Goal: Answer question/provide support

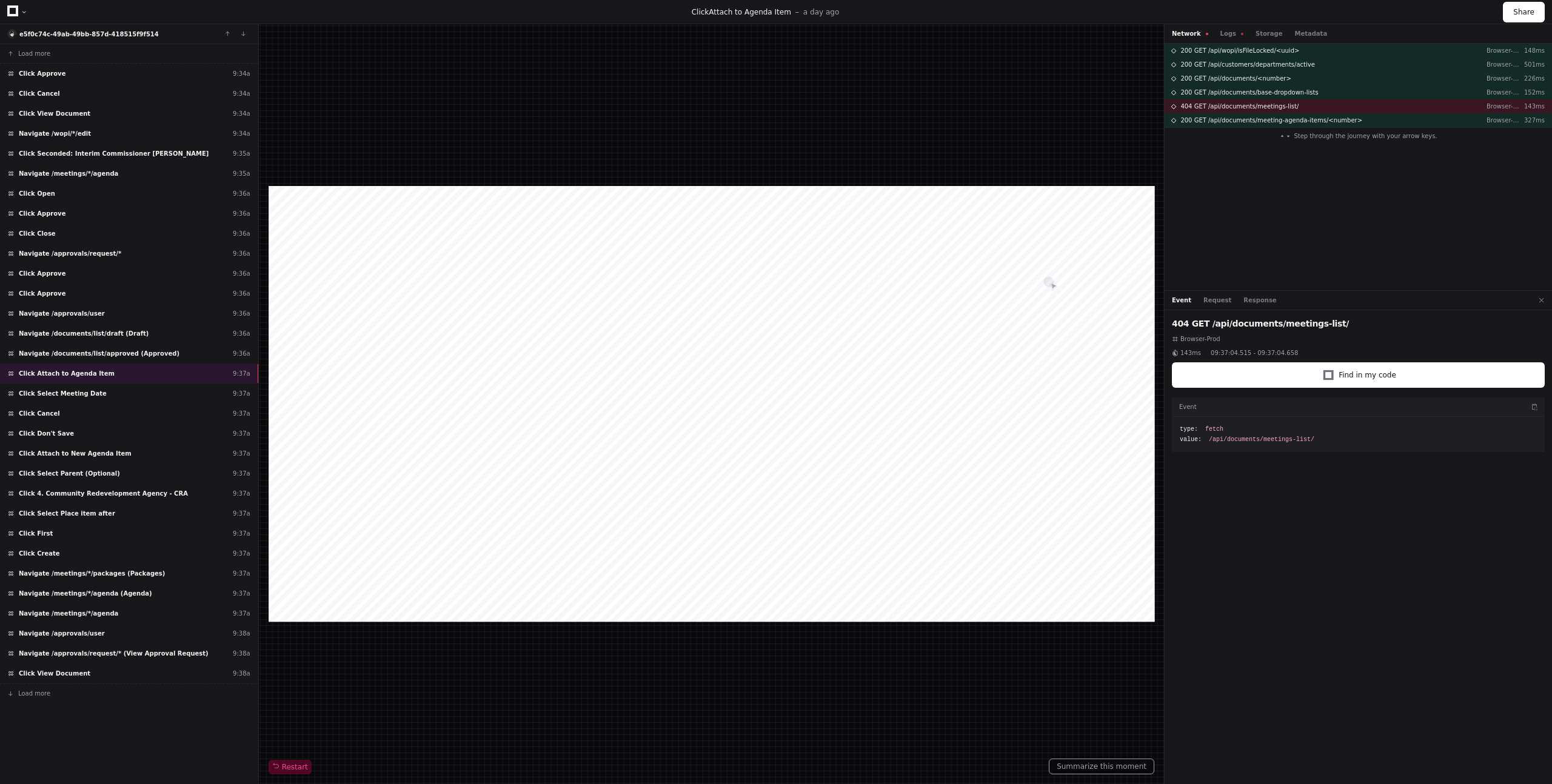
click at [473, 58] on div "Restart" at bounding box center [711, 404] width 885 height 740
click at [1305, 173] on div "200 GET /api/wopi/isFileLocked/<uuid> Browser-Prod 148ms 200 GET /api/customers…" at bounding box center [1358, 167] width 388 height 246
click at [1221, 32] on button "Logs" at bounding box center [1232, 34] width 23 height 9
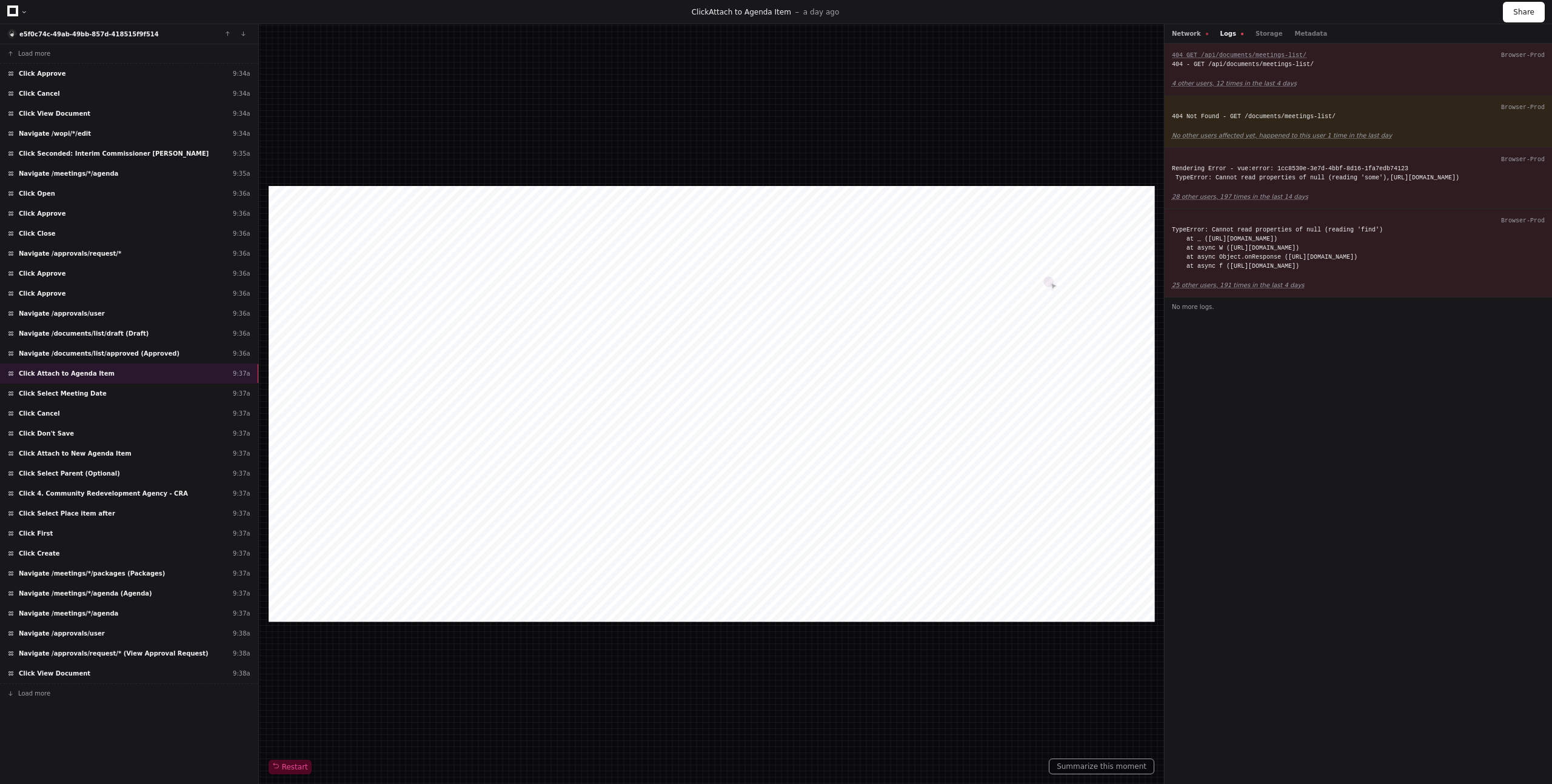
click at [1191, 32] on button "Network" at bounding box center [1190, 34] width 36 height 9
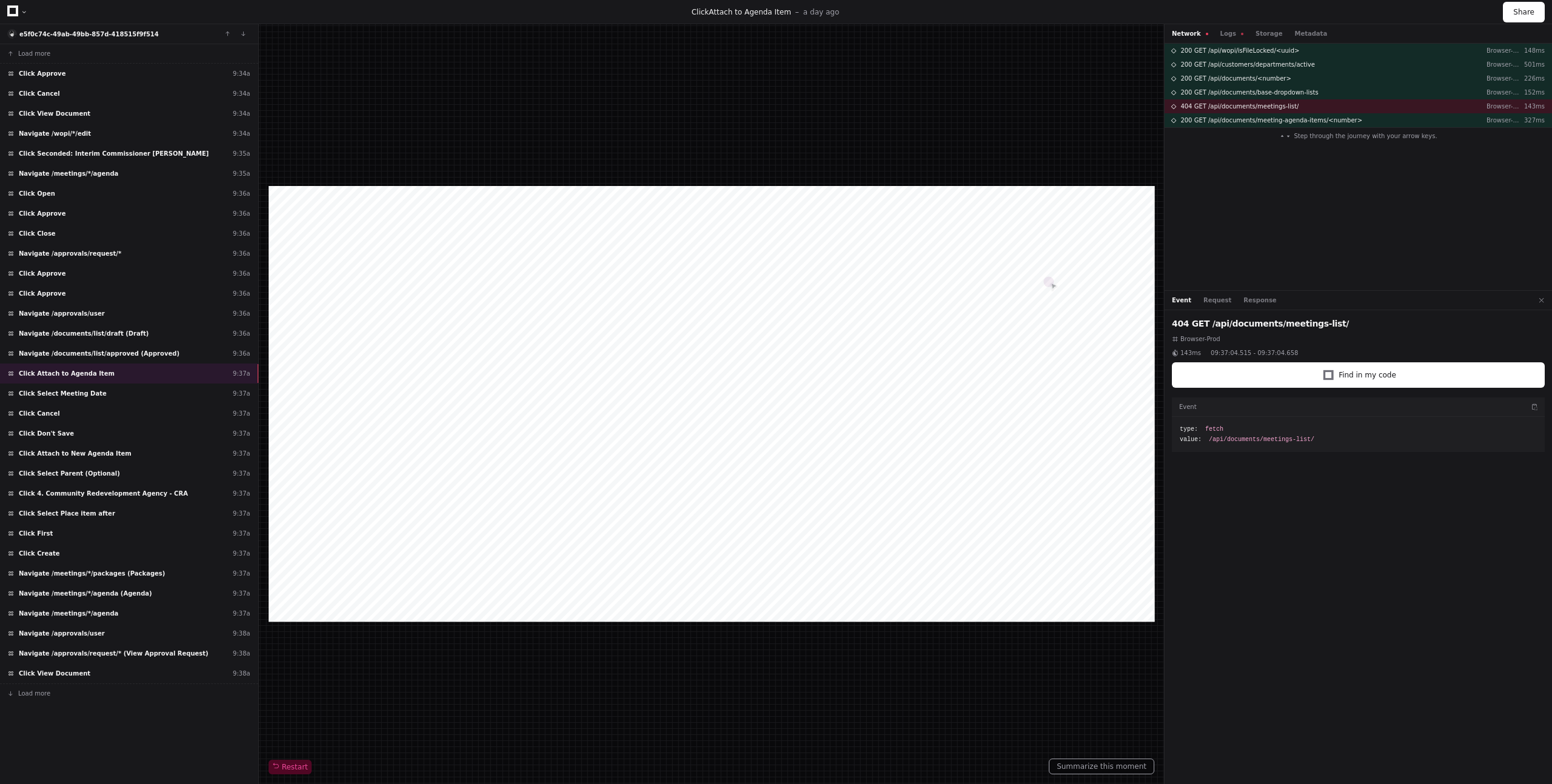
click at [1258, 240] on div "200 GET /api/wopi/isFileLocked/<uuid> Browser-Prod 148ms 200 GET /api/customers…" at bounding box center [1358, 167] width 388 height 246
click at [1221, 303] on button "Request" at bounding box center [1218, 300] width 28 height 9
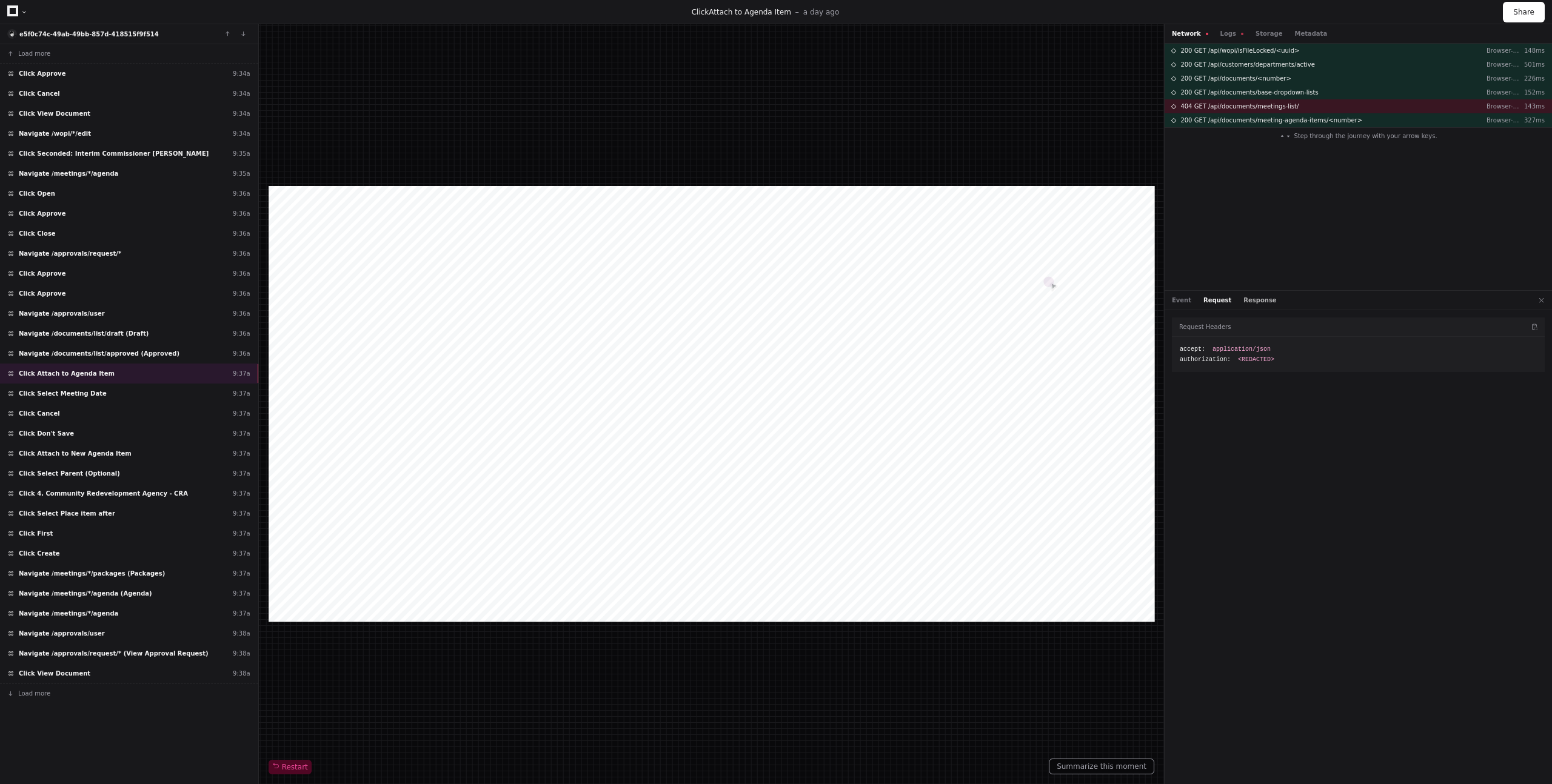
click at [1254, 304] on button "Response" at bounding box center [1260, 300] width 32 height 9
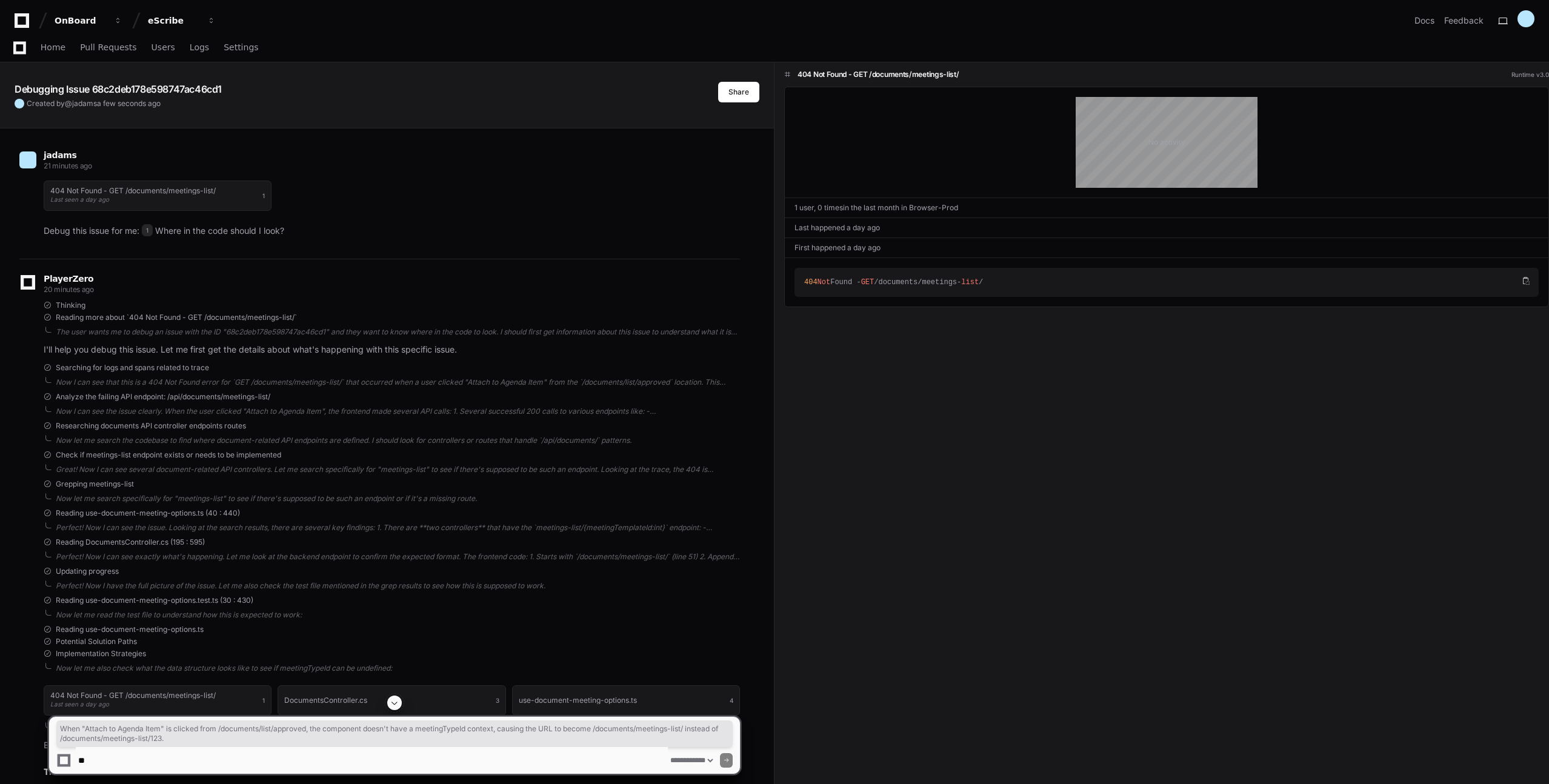
select select "*********"
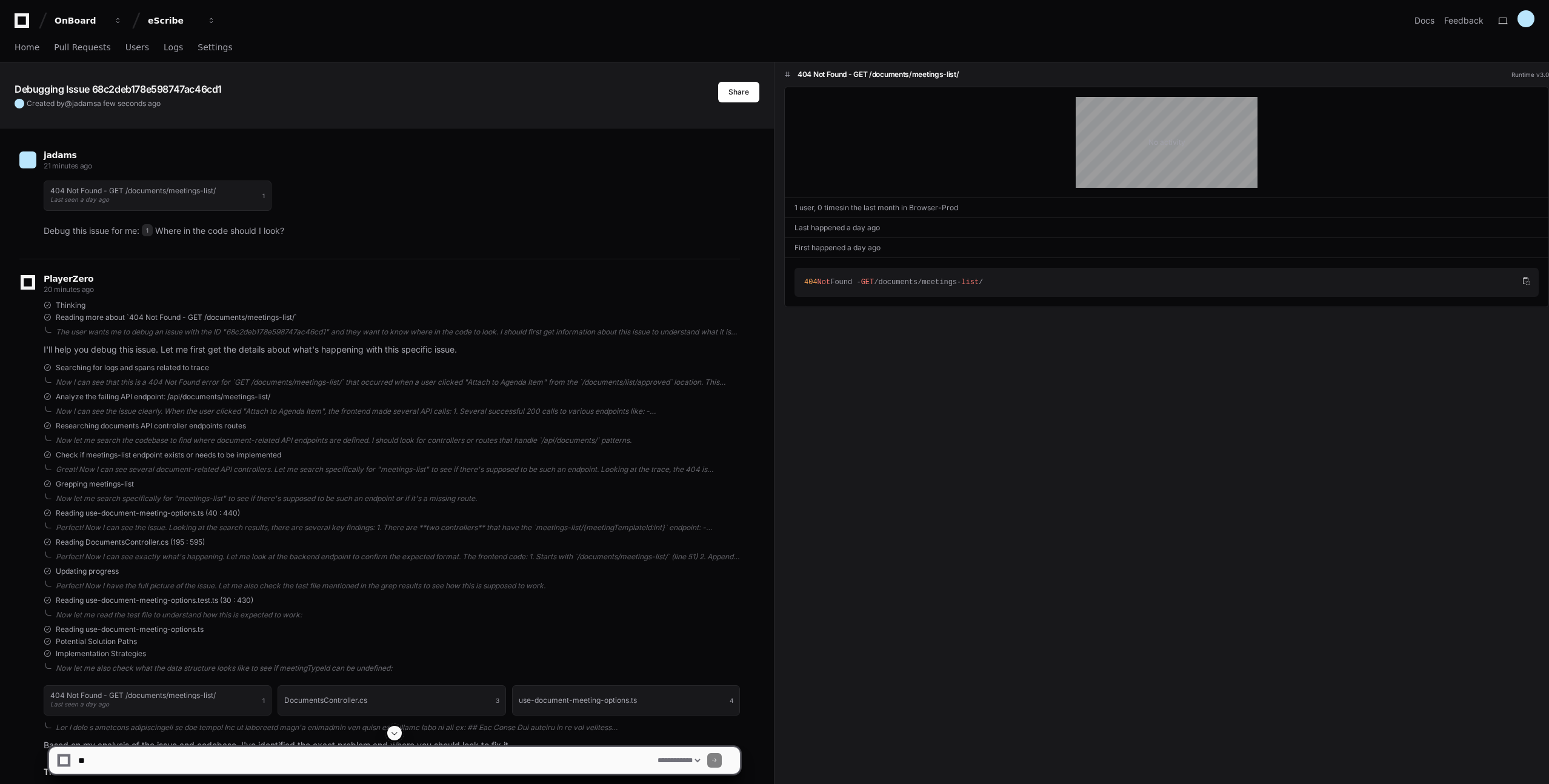
drag, startPoint x: 128, startPoint y: 89, endPoint x: 234, endPoint y: 89, distance: 106.0
click at [237, 89] on div "Debugging Issue 68c2deb178e598747ac46cd1" at bounding box center [366, 89] width 703 height 15
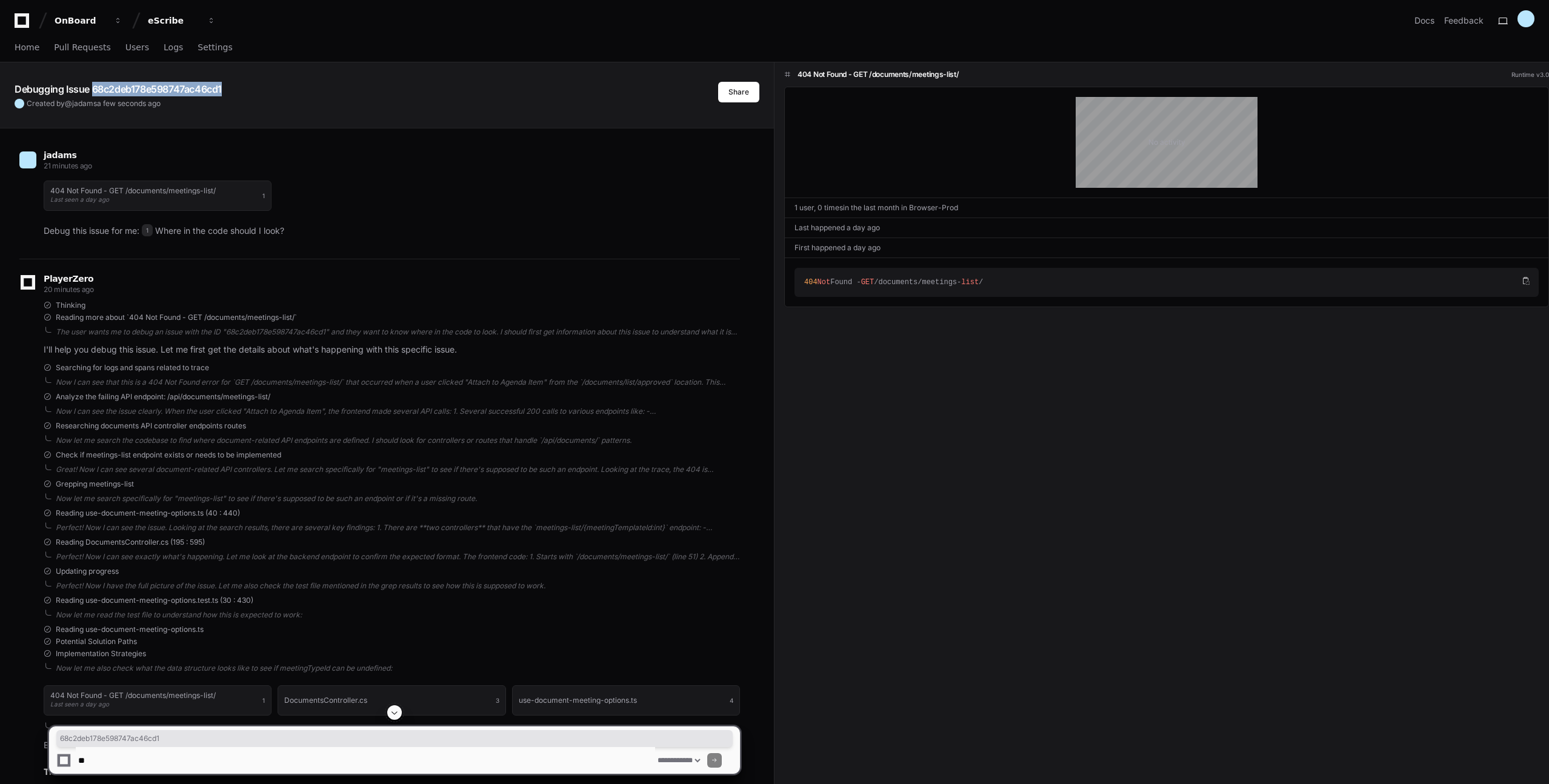
drag, startPoint x: 234, startPoint y: 89, endPoint x: 93, endPoint y: 91, distance: 141.0
click at [93, 91] on div "Debugging Issue 68c2deb178e598747ac46cd1" at bounding box center [366, 89] width 703 height 15
drag, startPoint x: 15, startPoint y: 87, endPoint x: 313, endPoint y: 83, distance: 298.0
click at [313, 83] on div "Debugging Issue 68c2deb178e598747ac46cd1" at bounding box center [366, 89] width 703 height 15
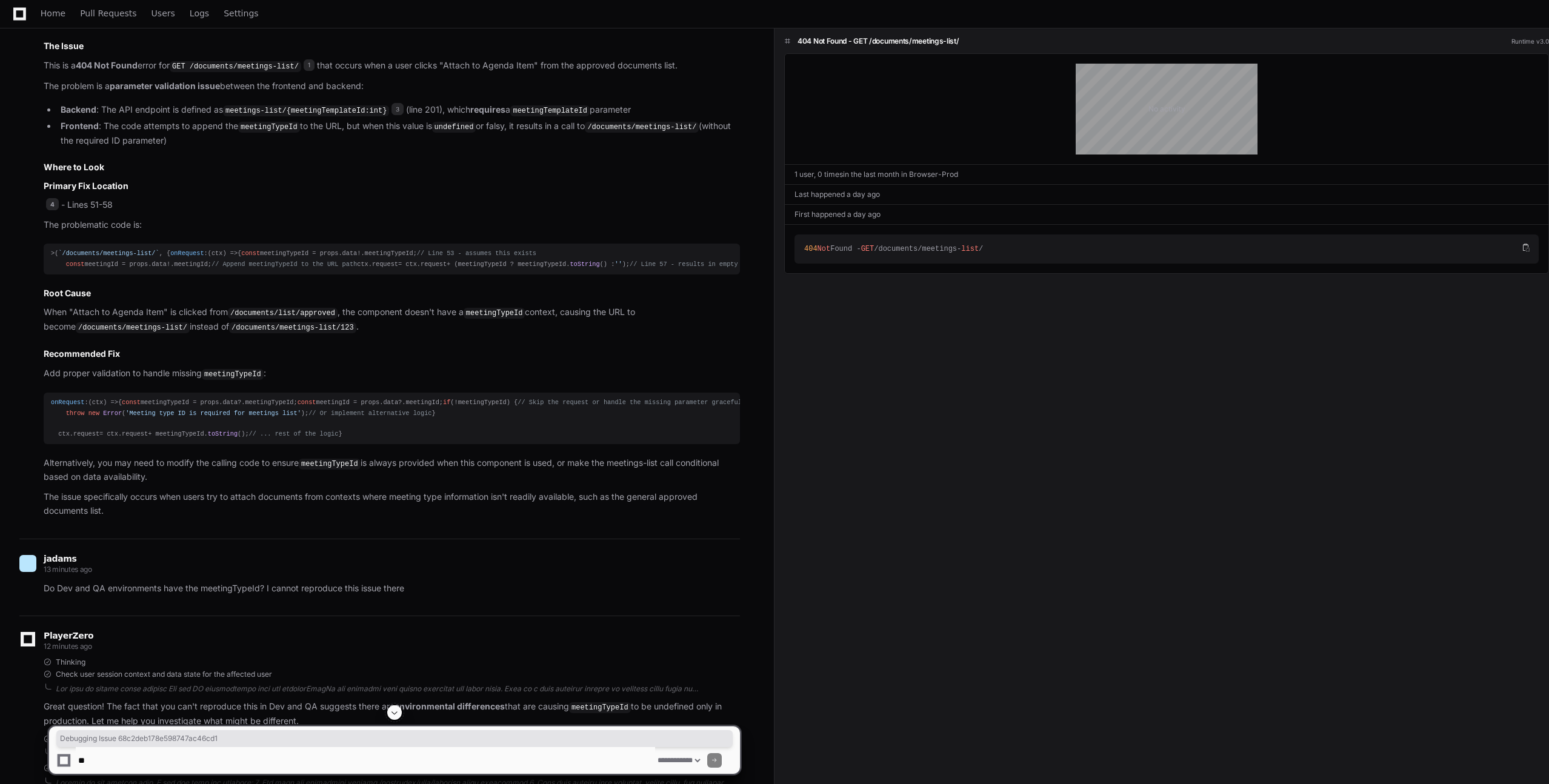
scroll to position [779, 0]
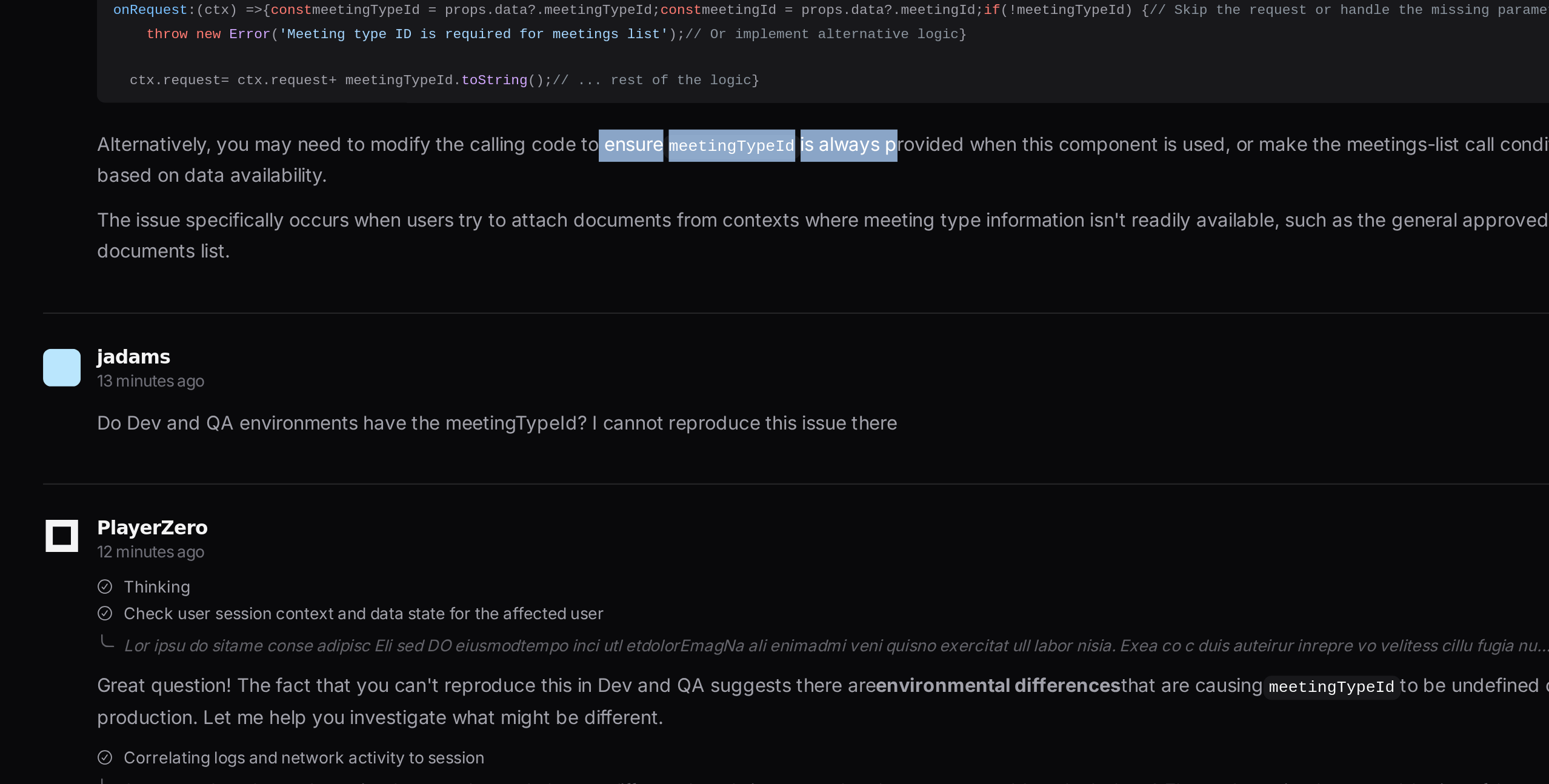
drag, startPoint x: 269, startPoint y: 558, endPoint x: 407, endPoint y: 568, distance: 138.4
click at [407, 431] on p "Alternatively, you may need to modify the calling code to ensure meetingTypeId …" at bounding box center [392, 416] width 696 height 28
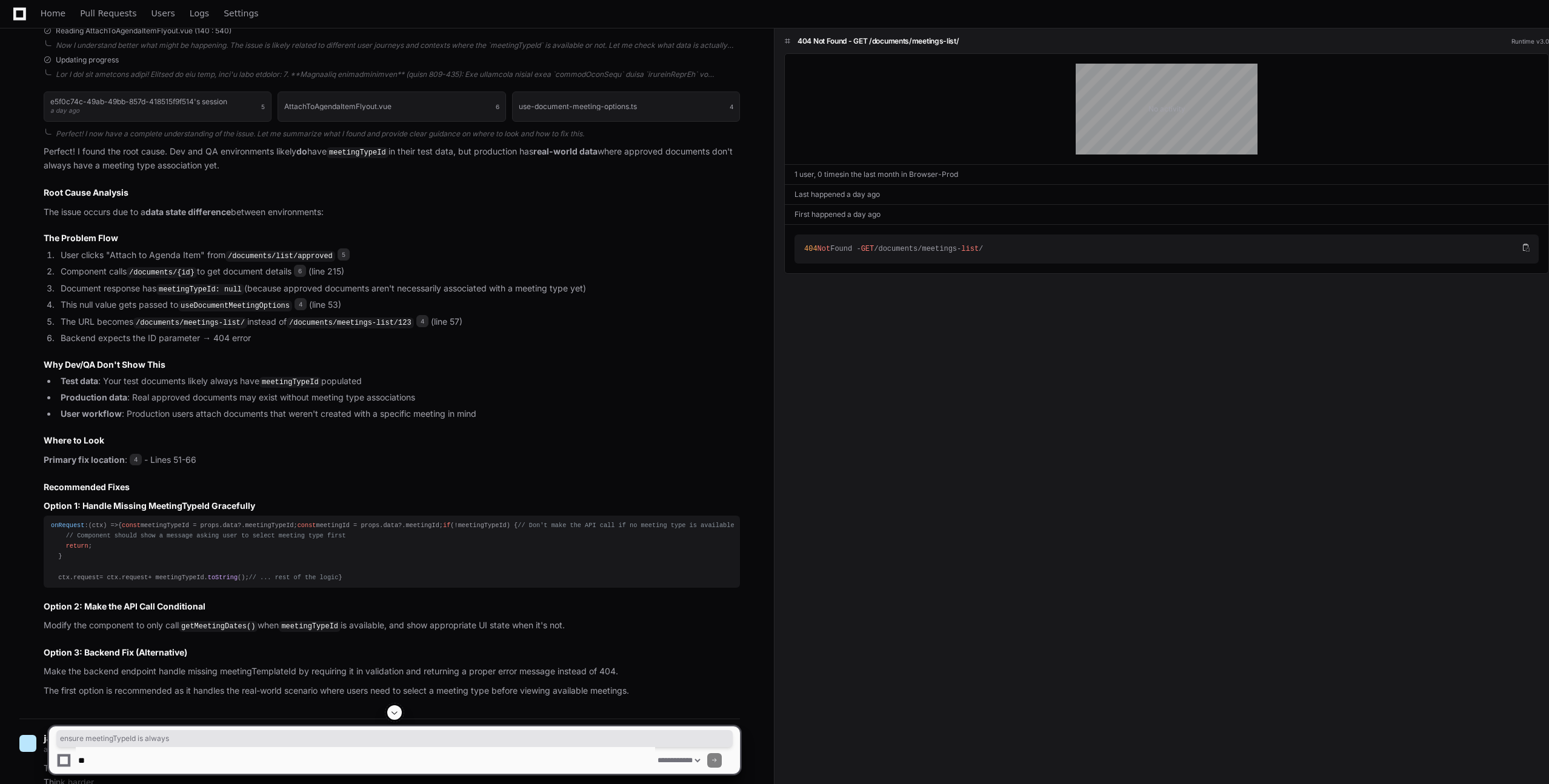
scroll to position [1584, 0]
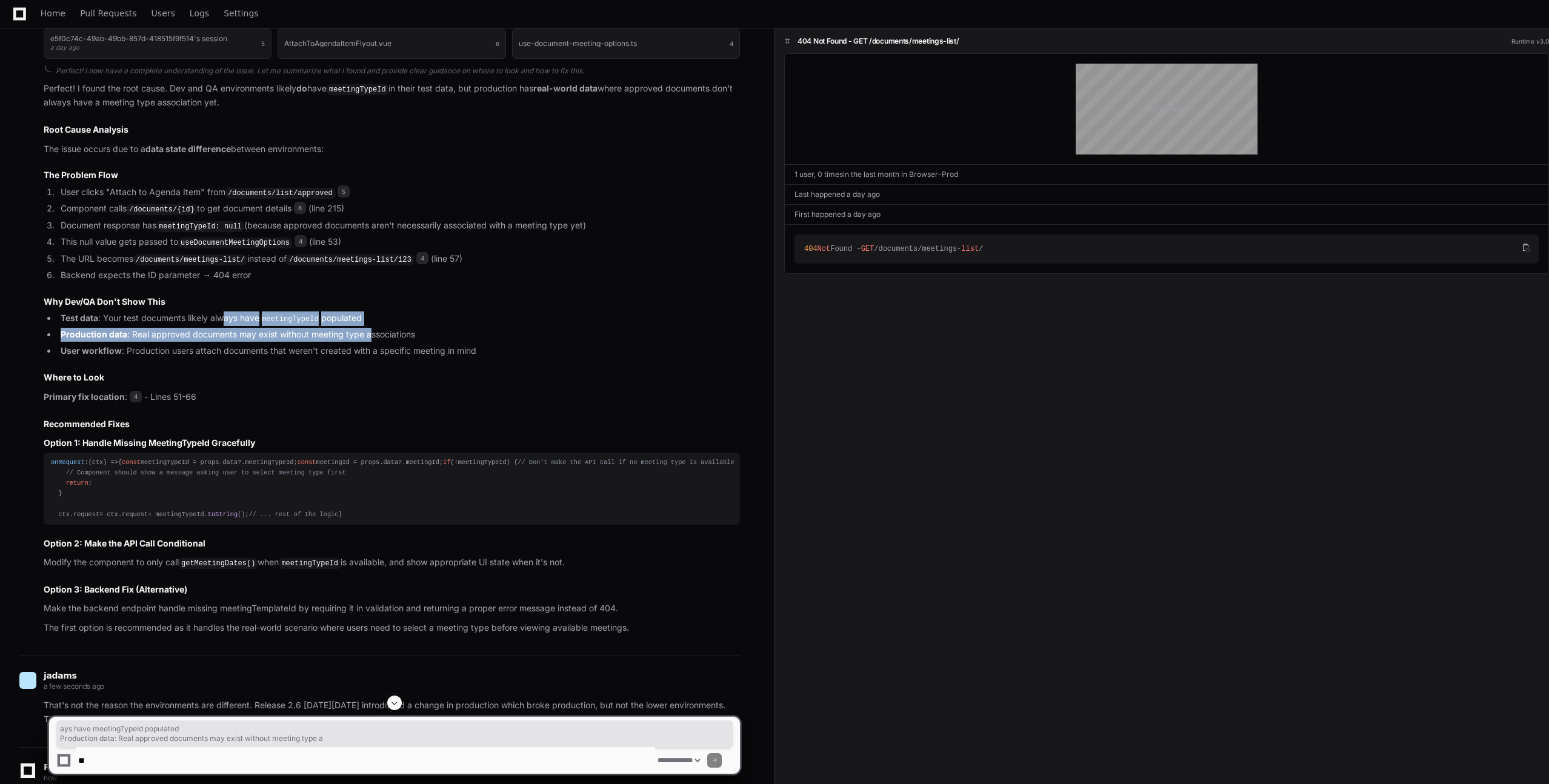
drag, startPoint x: 230, startPoint y: 470, endPoint x: 372, endPoint y: 478, distance: 142.2
click at [372, 358] on ul "Test data : Your test documents likely always have meetingTypeId populated Prod…" at bounding box center [392, 334] width 696 height 47
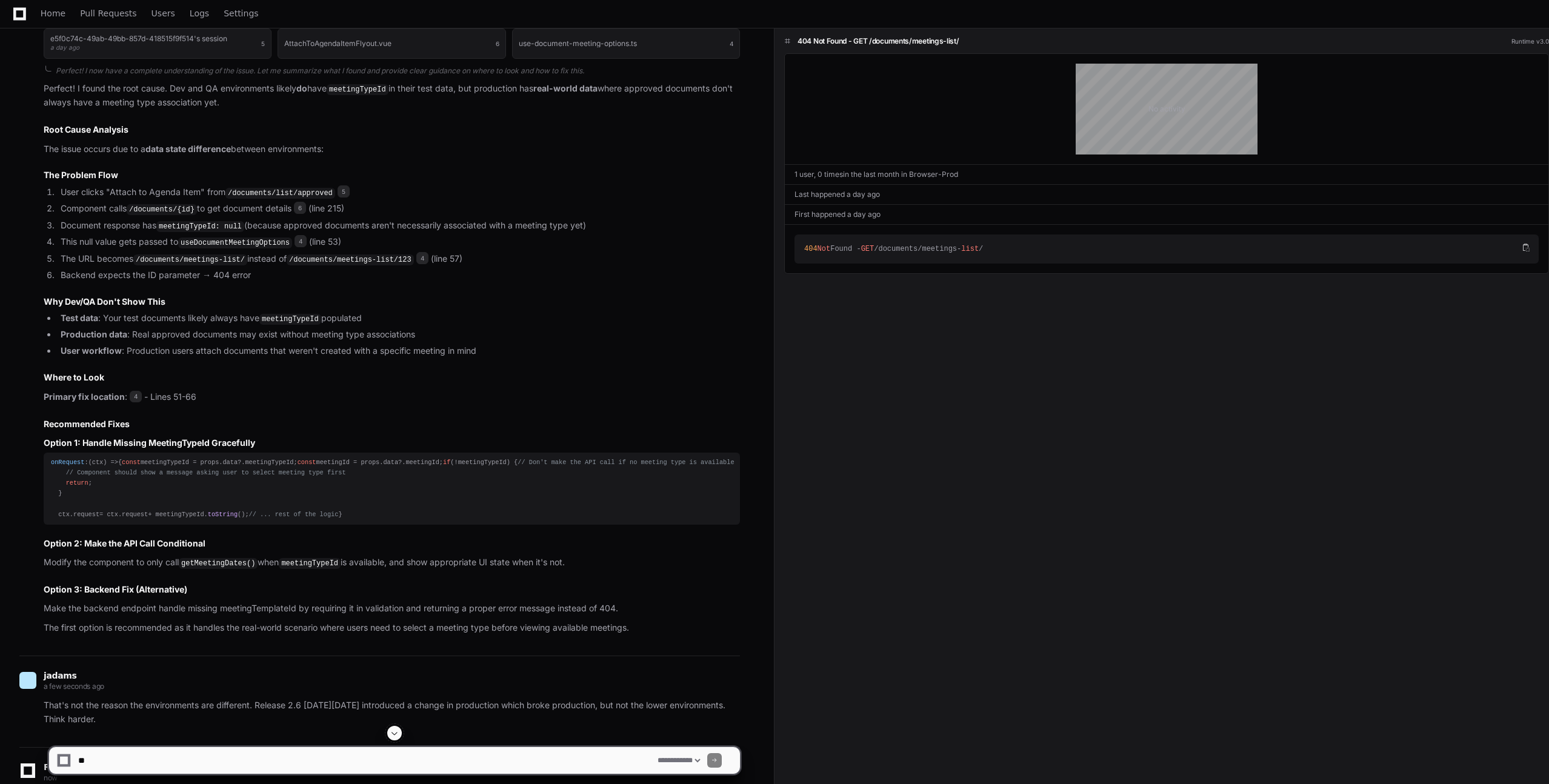
click at [433, 358] on ul "Test data : Your test documents likely always have meetingTypeId populated Prod…" at bounding box center [392, 334] width 696 height 47
click at [967, 434] on div "404 Not Found - GET /documents/meetings-list/ Runtime v3.0 No activity 1 user, …" at bounding box center [1161, 407] width 774 height 756
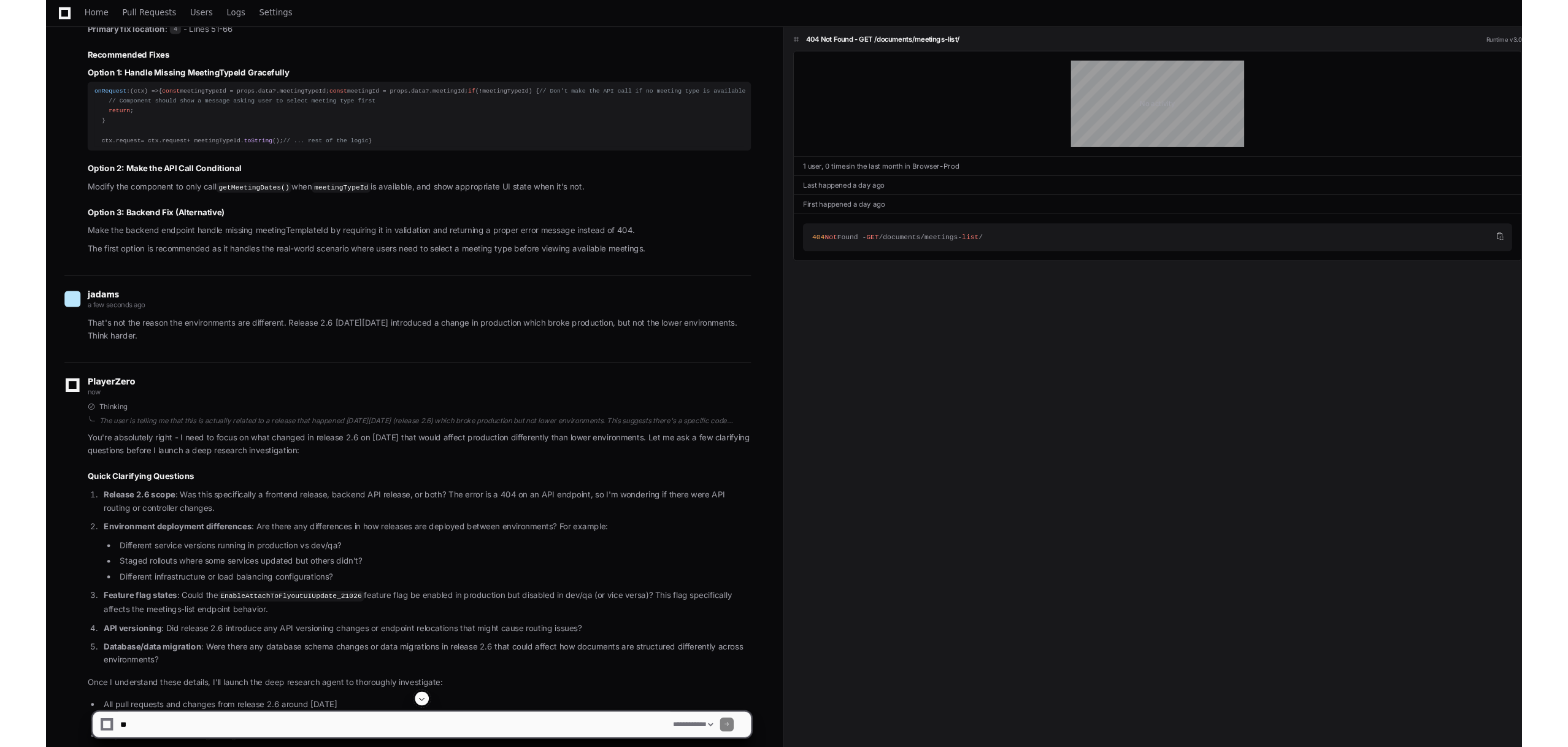
scroll to position [2342, 0]
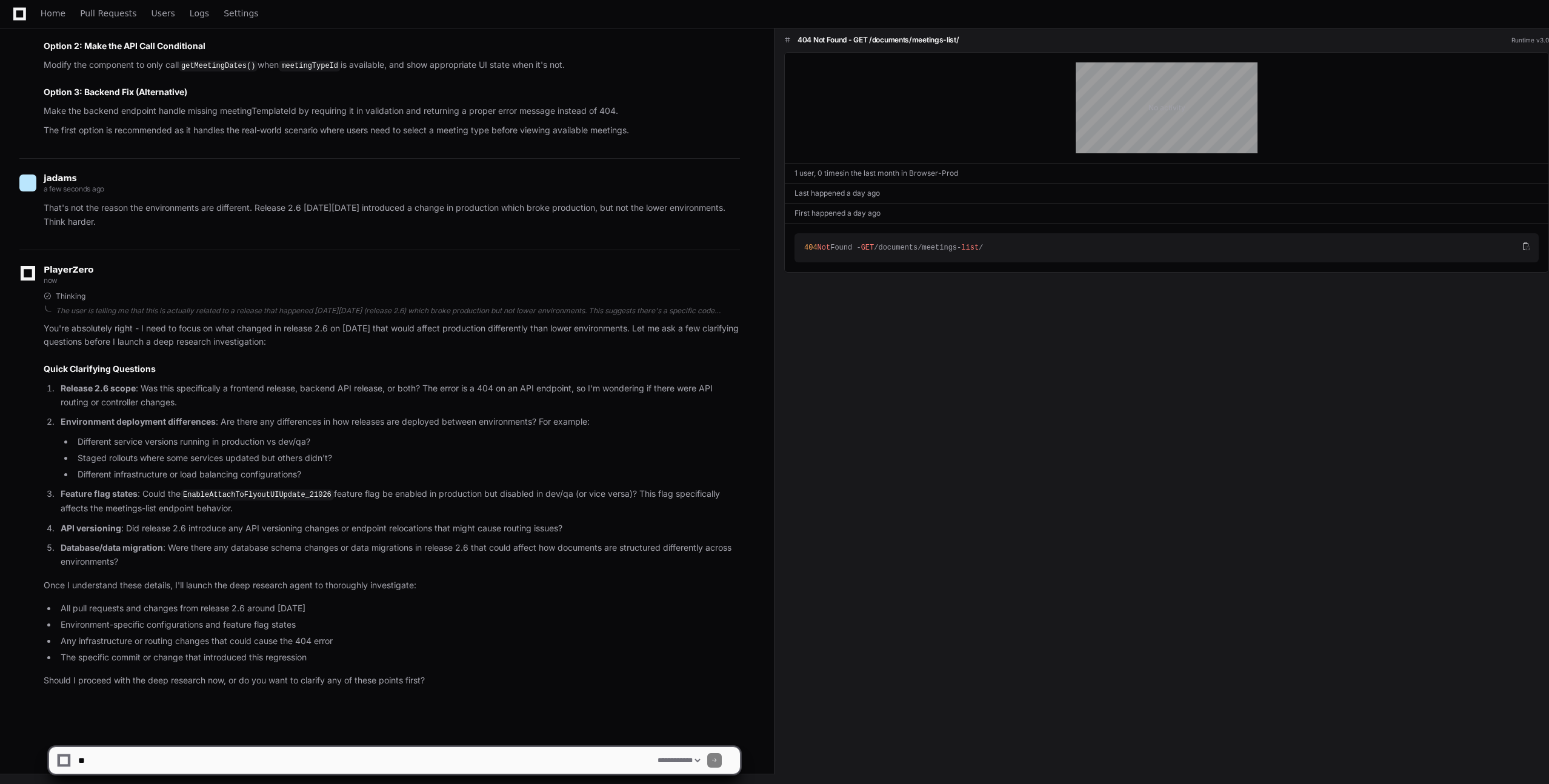
click at [146, 758] on textarea at bounding box center [365, 760] width 579 height 27
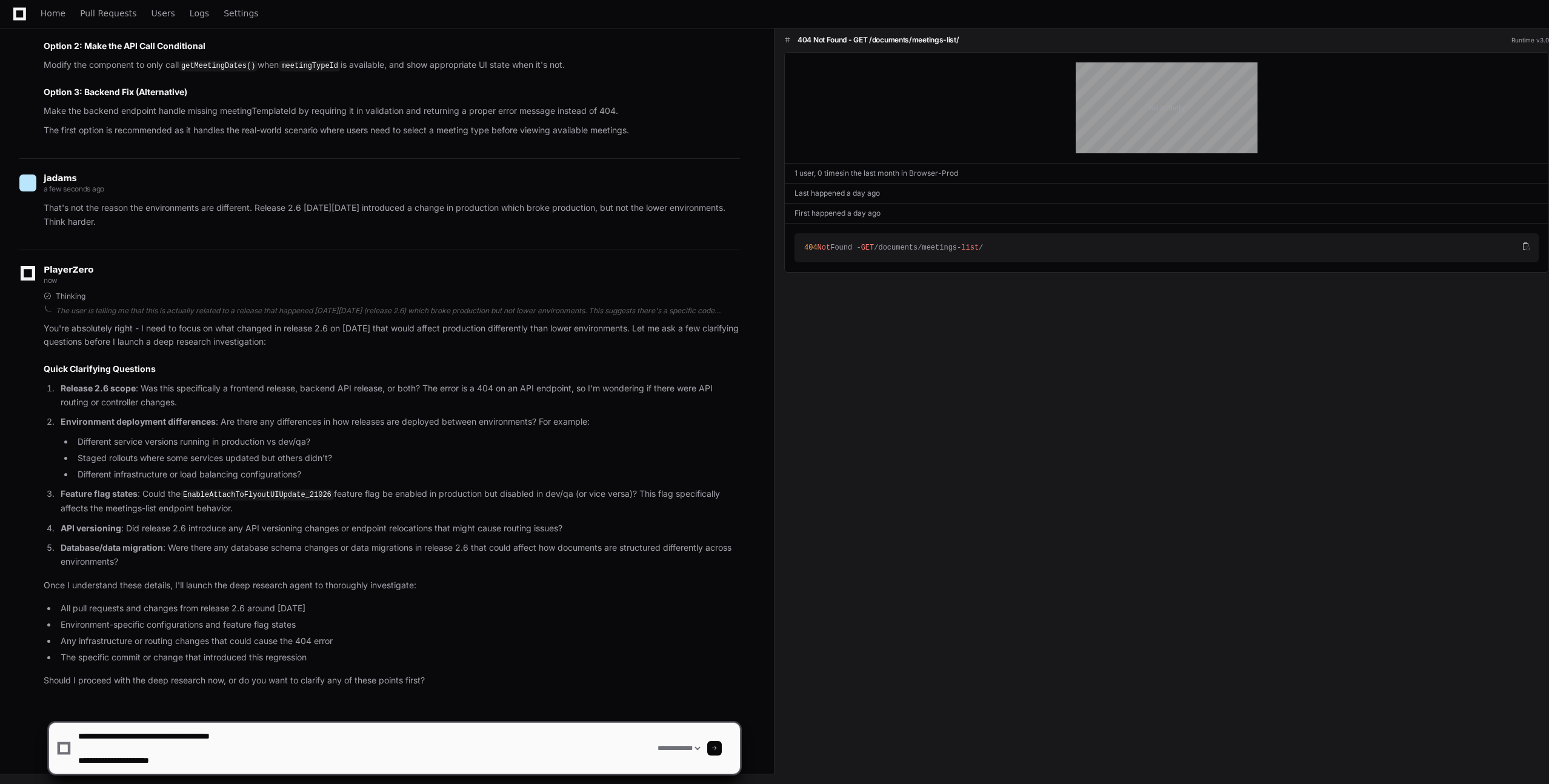
paste textarea "**********"
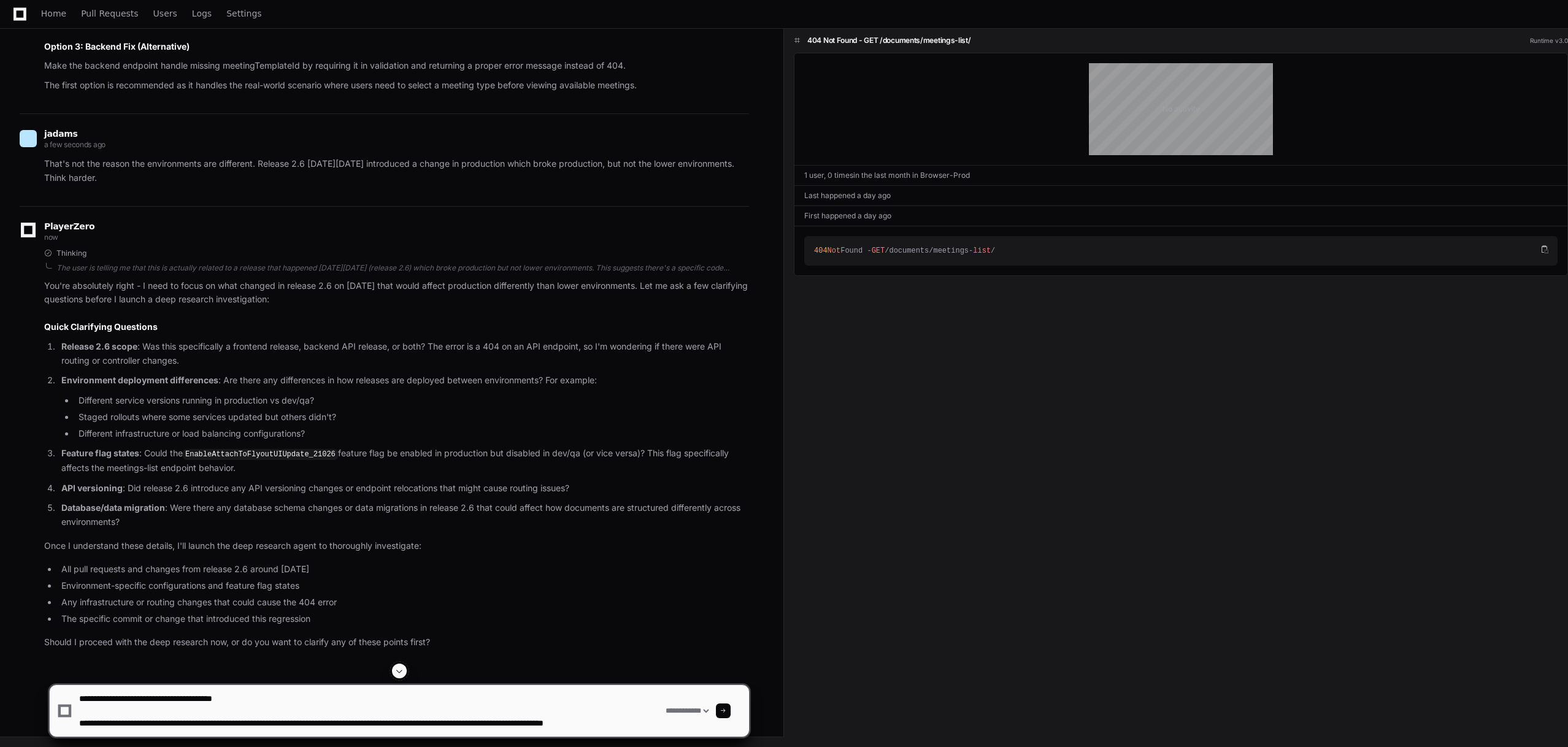
scroll to position [4, 0]
type textarea "**********"
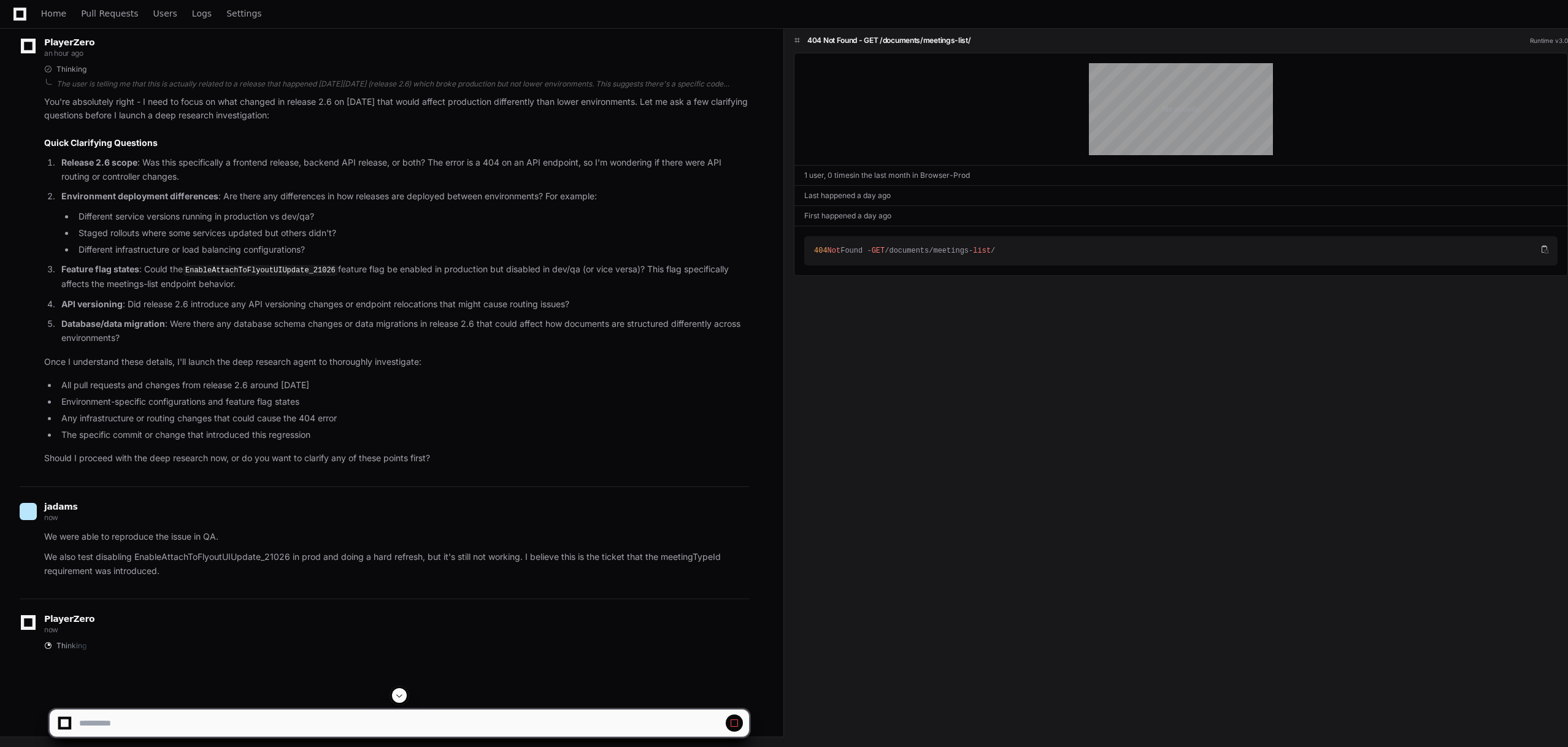
scroll to position [2572, 0]
select select "*********"
